Goal: Information Seeking & Learning: Learn about a topic

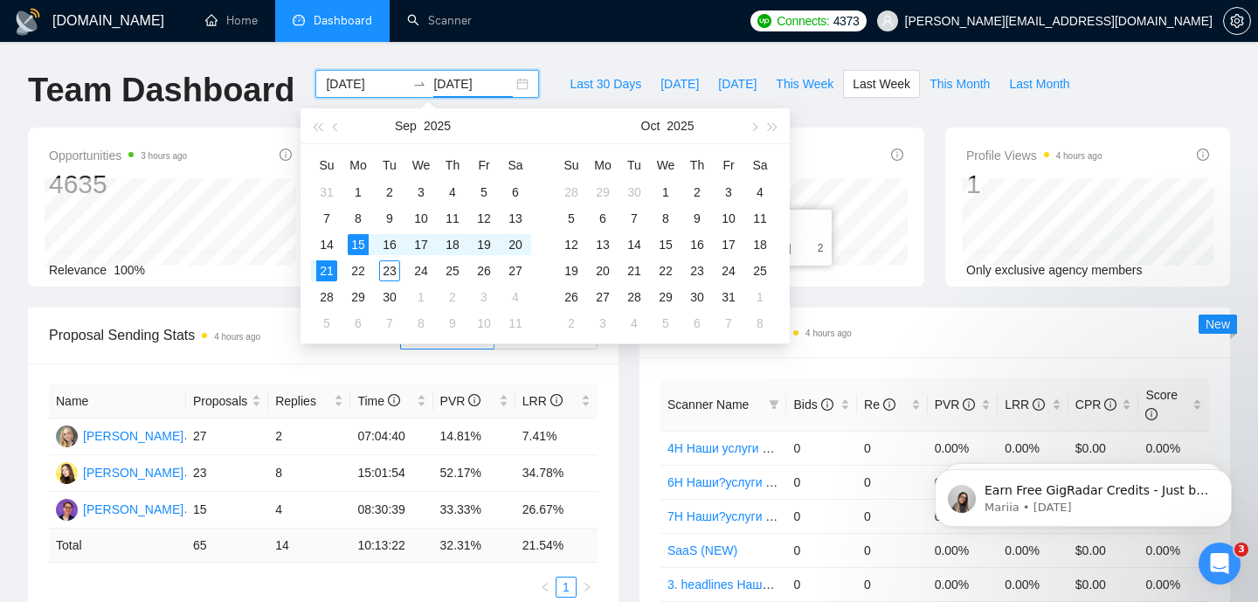
click at [441, 82] on input "[DATE]" at bounding box center [472, 83] width 79 height 19
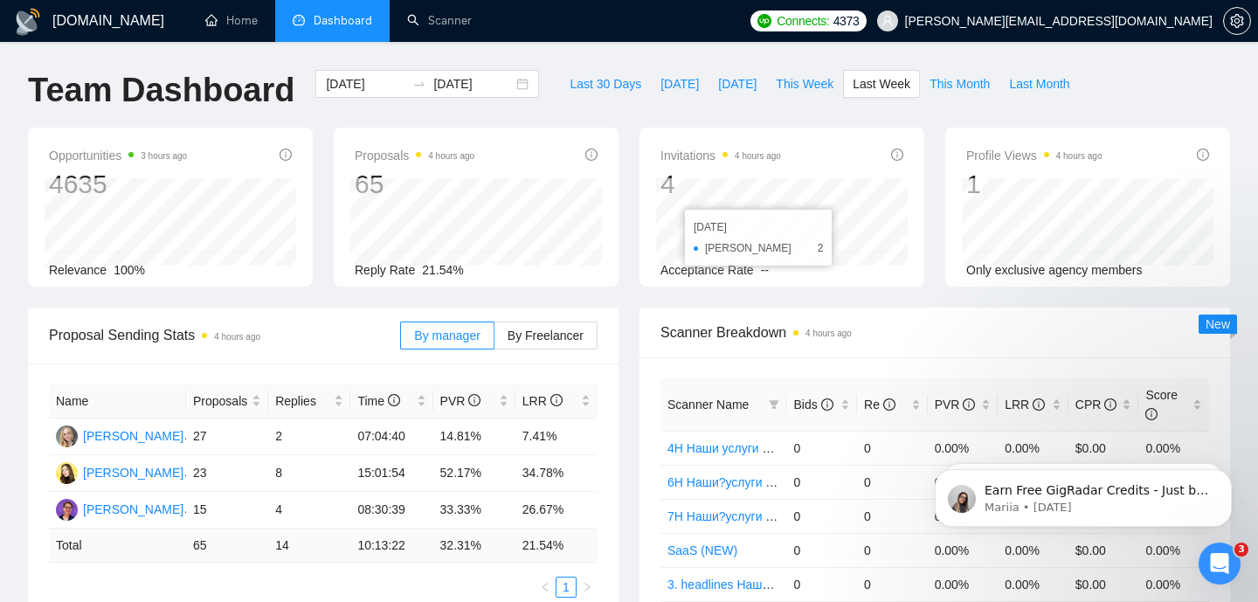
click at [233, 136] on div "Opportunities 3 hours ago 4635 [DATE] Relevant 764 Relevance 100%" at bounding box center [170, 207] width 285 height 159
click at [227, 28] on link "Home" at bounding box center [231, 20] width 52 height 15
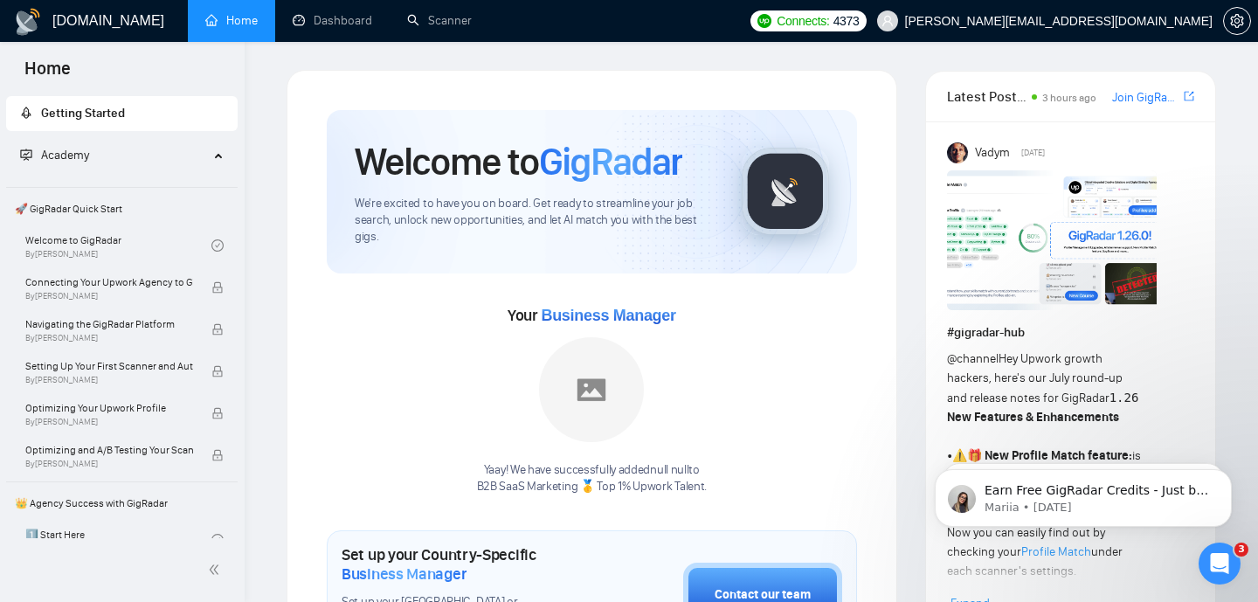
click at [107, 159] on span "Academy" at bounding box center [114, 155] width 189 height 35
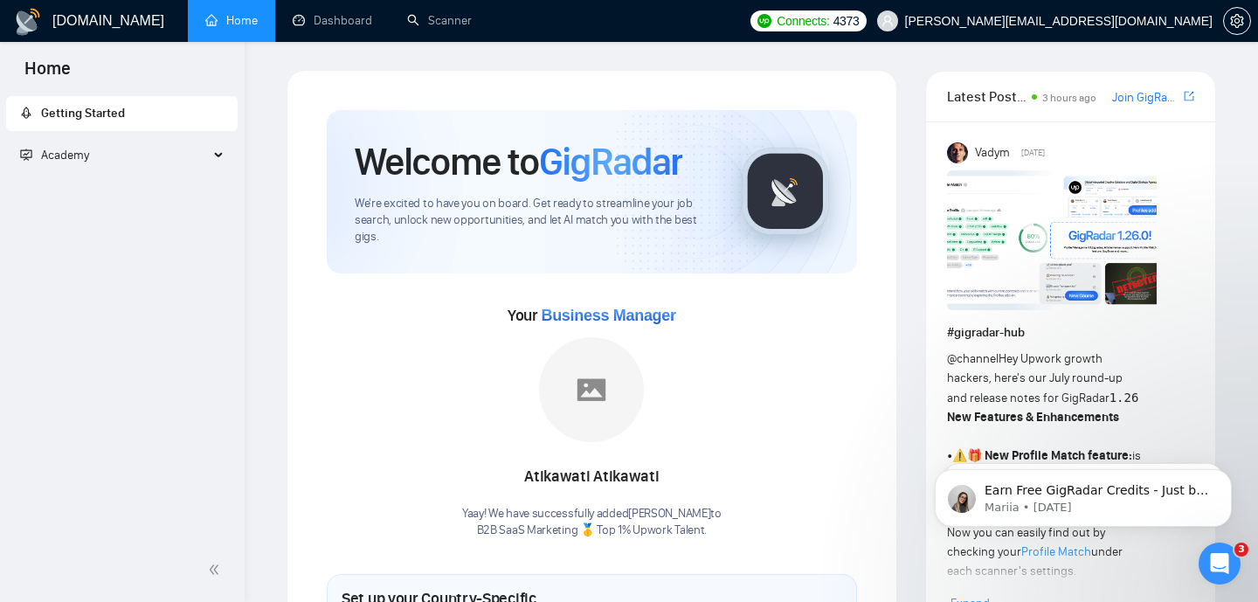
click at [164, 162] on span "Academy" at bounding box center [114, 155] width 189 height 35
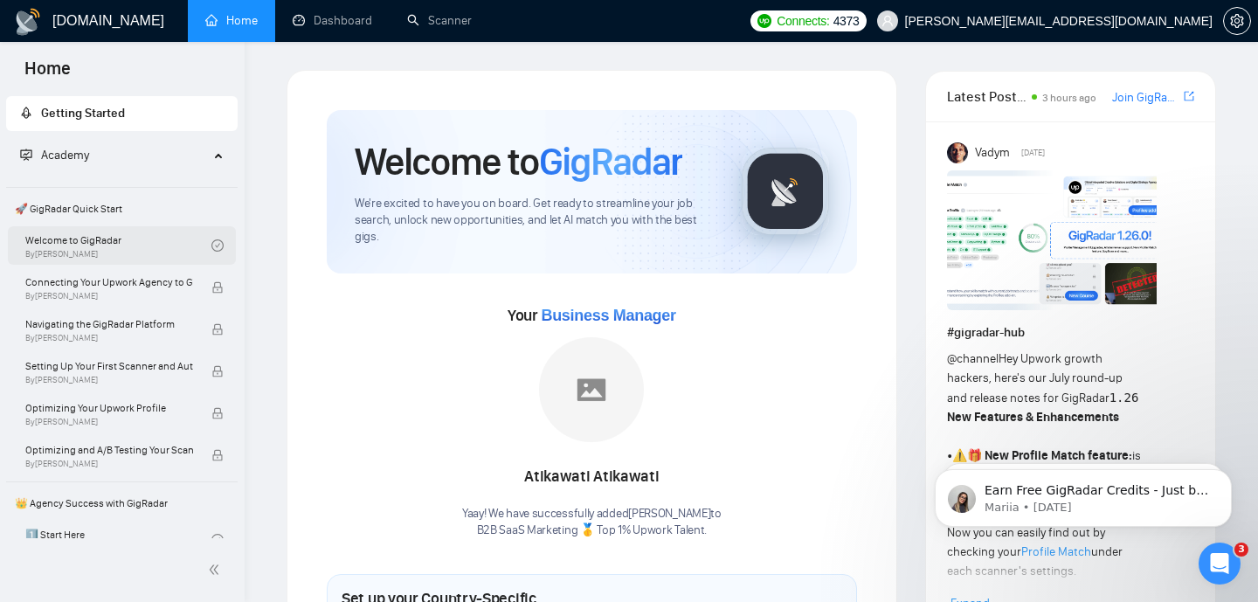
click at [102, 238] on link "Welcome to GigRadar By [PERSON_NAME]" at bounding box center [118, 245] width 186 height 38
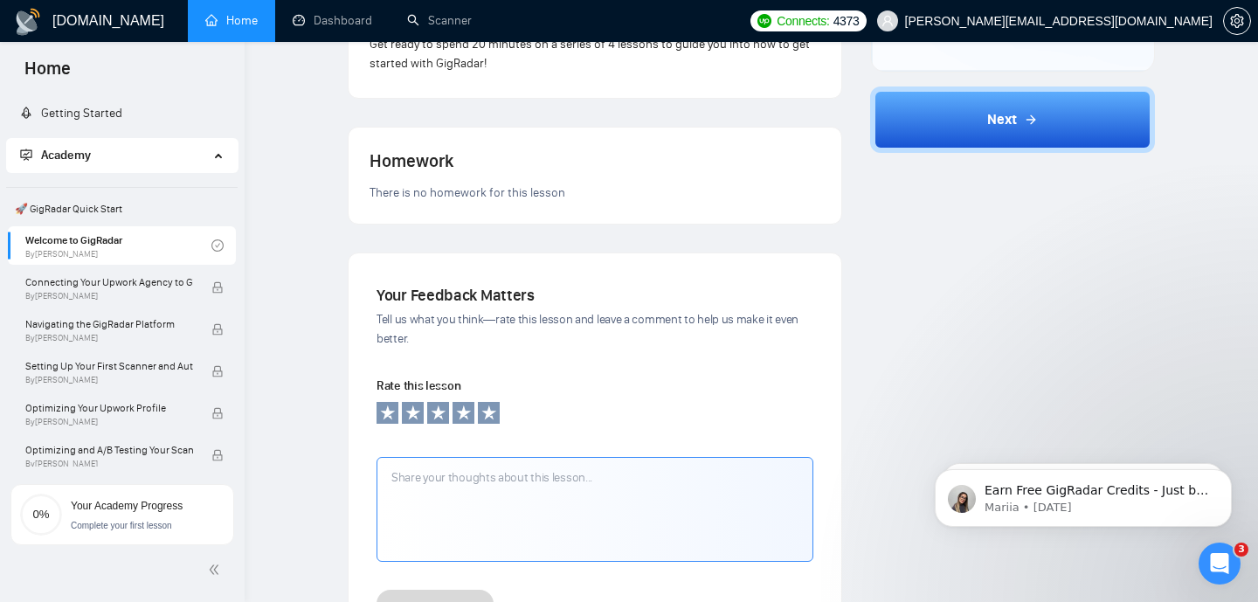
scroll to position [508, 0]
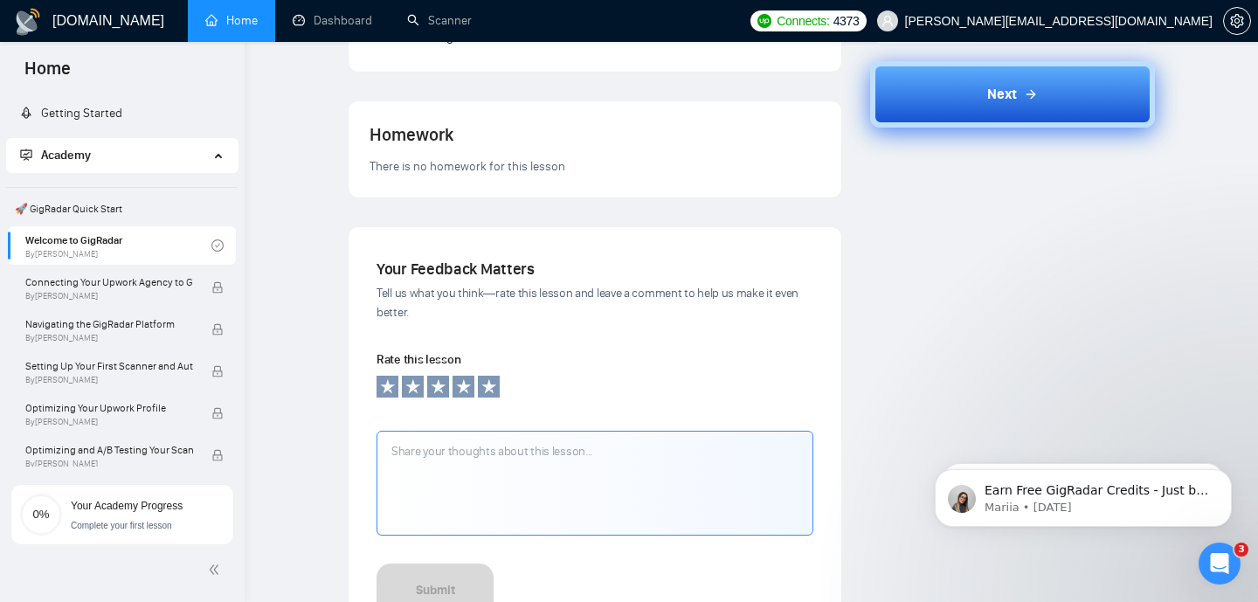
click at [914, 121] on button "Next" at bounding box center [1013, 94] width 286 height 66
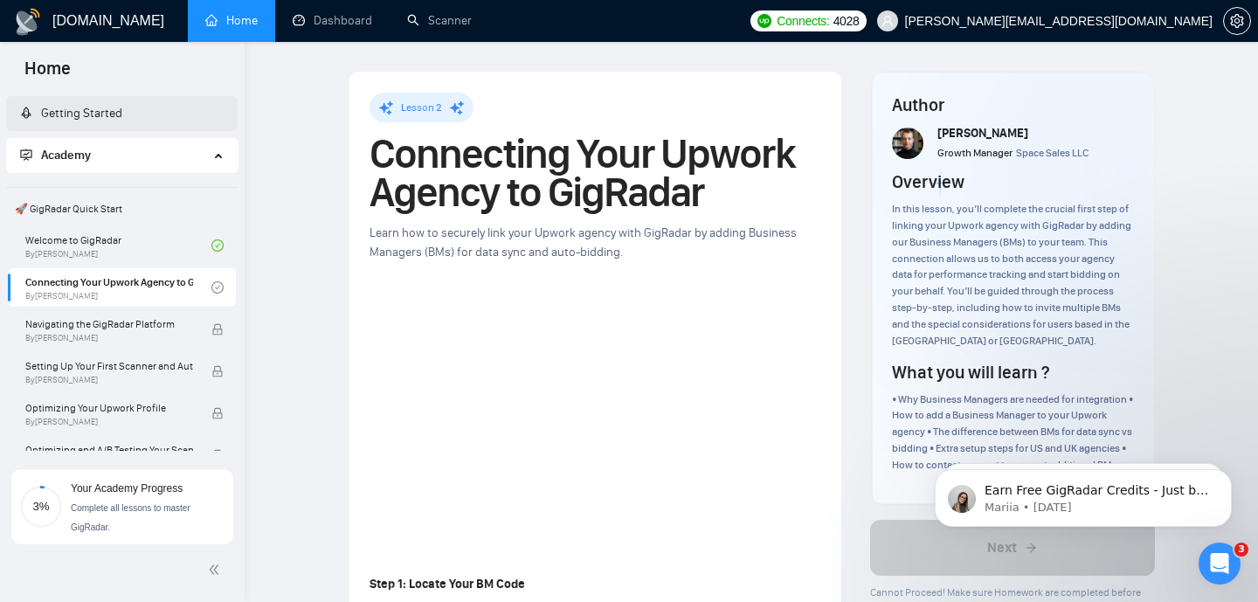
click at [86, 114] on link "Getting Started" at bounding box center [71, 113] width 102 height 15
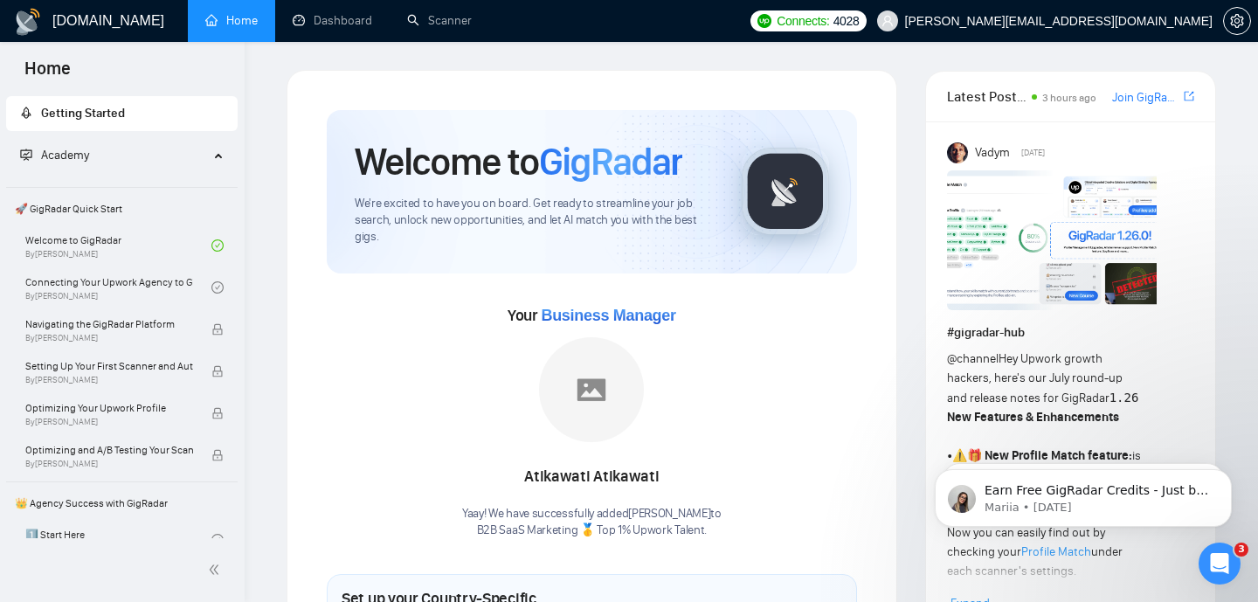
click at [54, 69] on span "Home" at bounding box center [47, 74] width 74 height 37
click at [41, 61] on span "Home" at bounding box center [47, 74] width 74 height 37
